Goal: Task Accomplishment & Management: Use online tool/utility

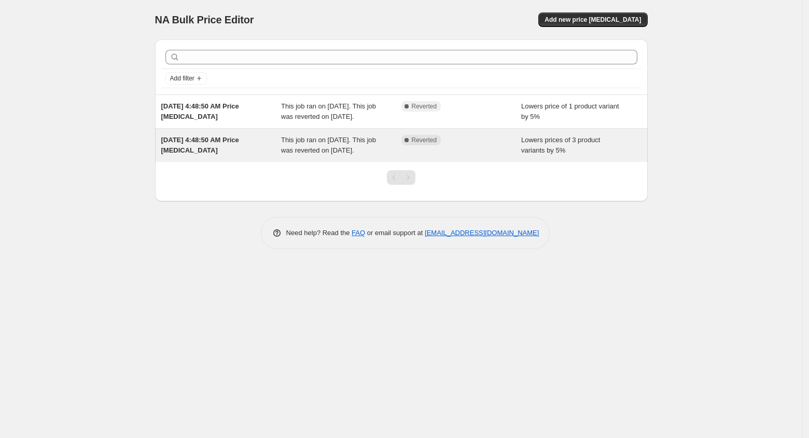
click at [226, 156] on div "Aug 19, 2025, 4:48:50 AM Price change job" at bounding box center [221, 145] width 120 height 21
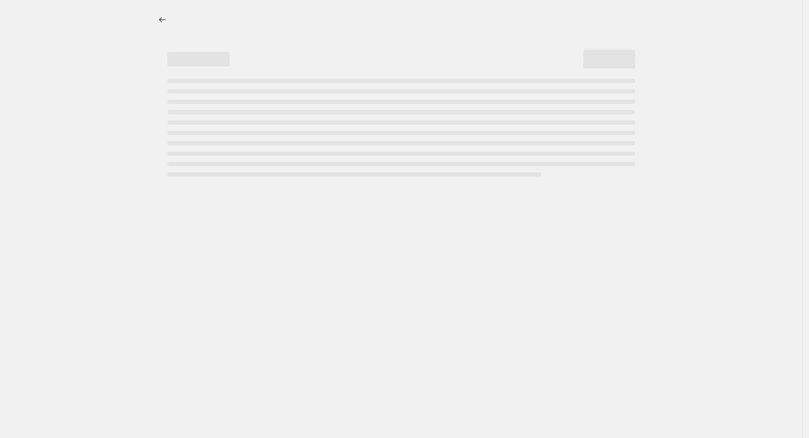
select select "percentage"
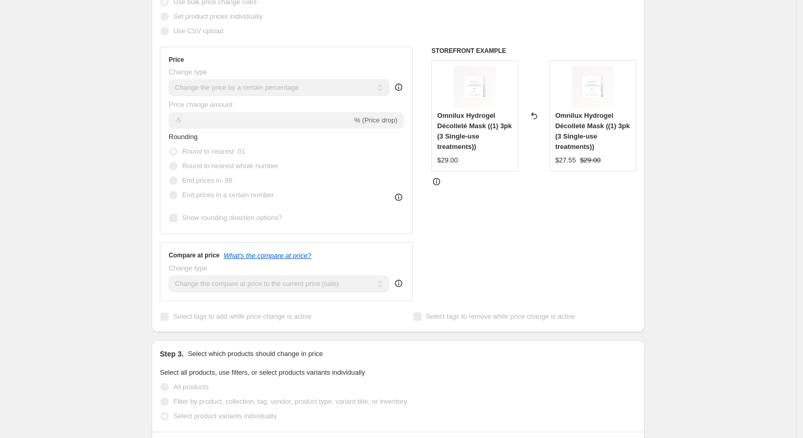
scroll to position [214, 0]
click at [400, 282] on icon at bounding box center [398, 282] width 10 height 10
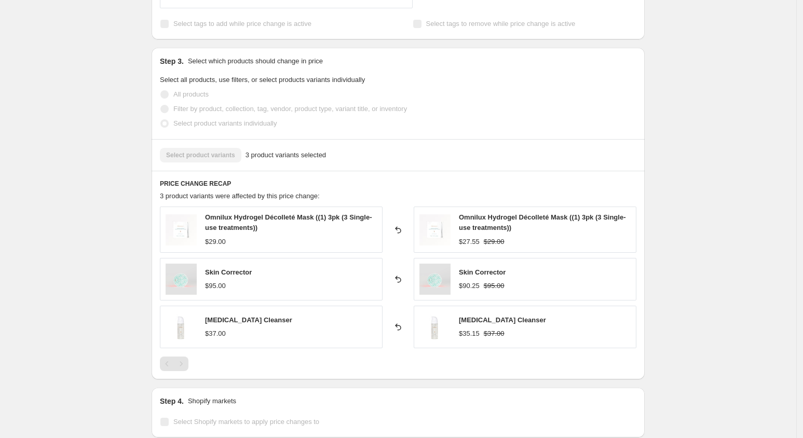
scroll to position [530, 0]
click at [187, 359] on div "Pagination" at bounding box center [181, 363] width 15 height 15
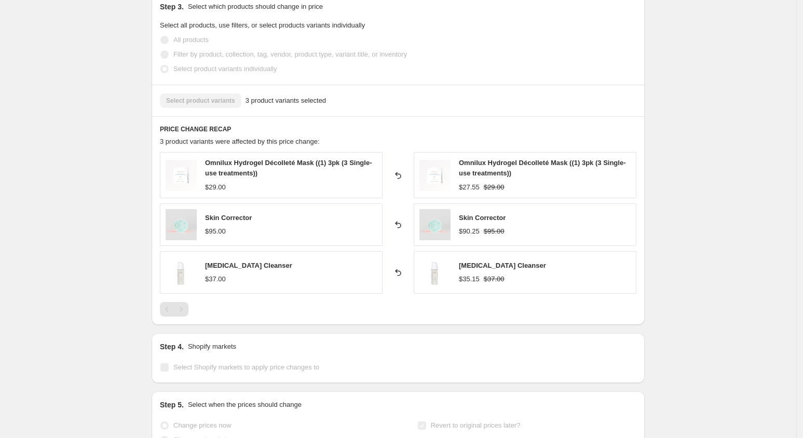
scroll to position [587, 0]
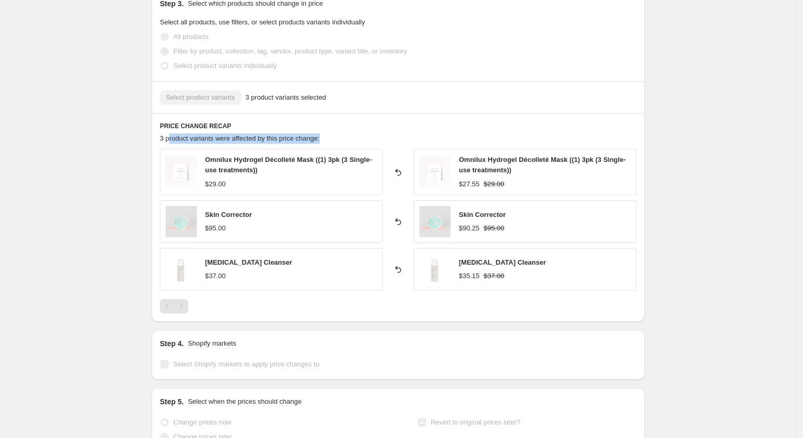
drag, startPoint x: 173, startPoint y: 133, endPoint x: 329, endPoint y: 140, distance: 156.3
click at [329, 140] on div "3 product variants were affected by this price change:" at bounding box center [398, 138] width 476 height 10
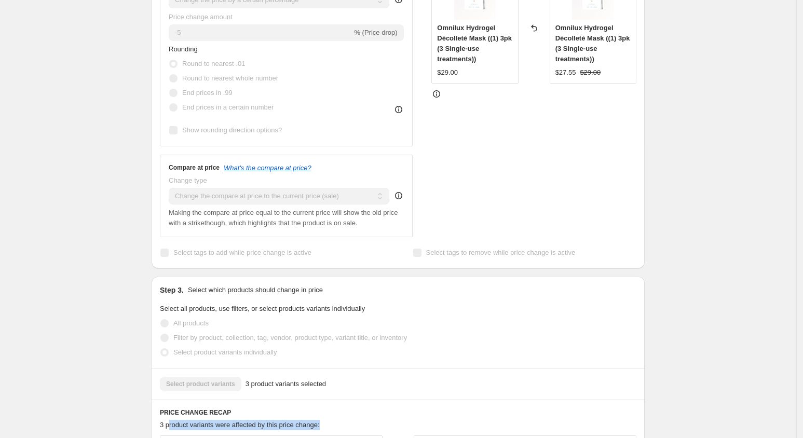
scroll to position [0, 0]
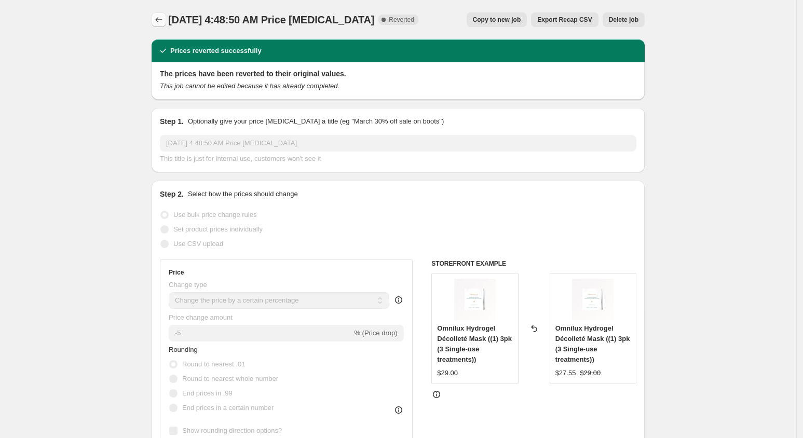
click at [166, 20] on button "Price change jobs" at bounding box center [159, 19] width 15 height 15
